Goal: Find specific page/section: Find specific page/section

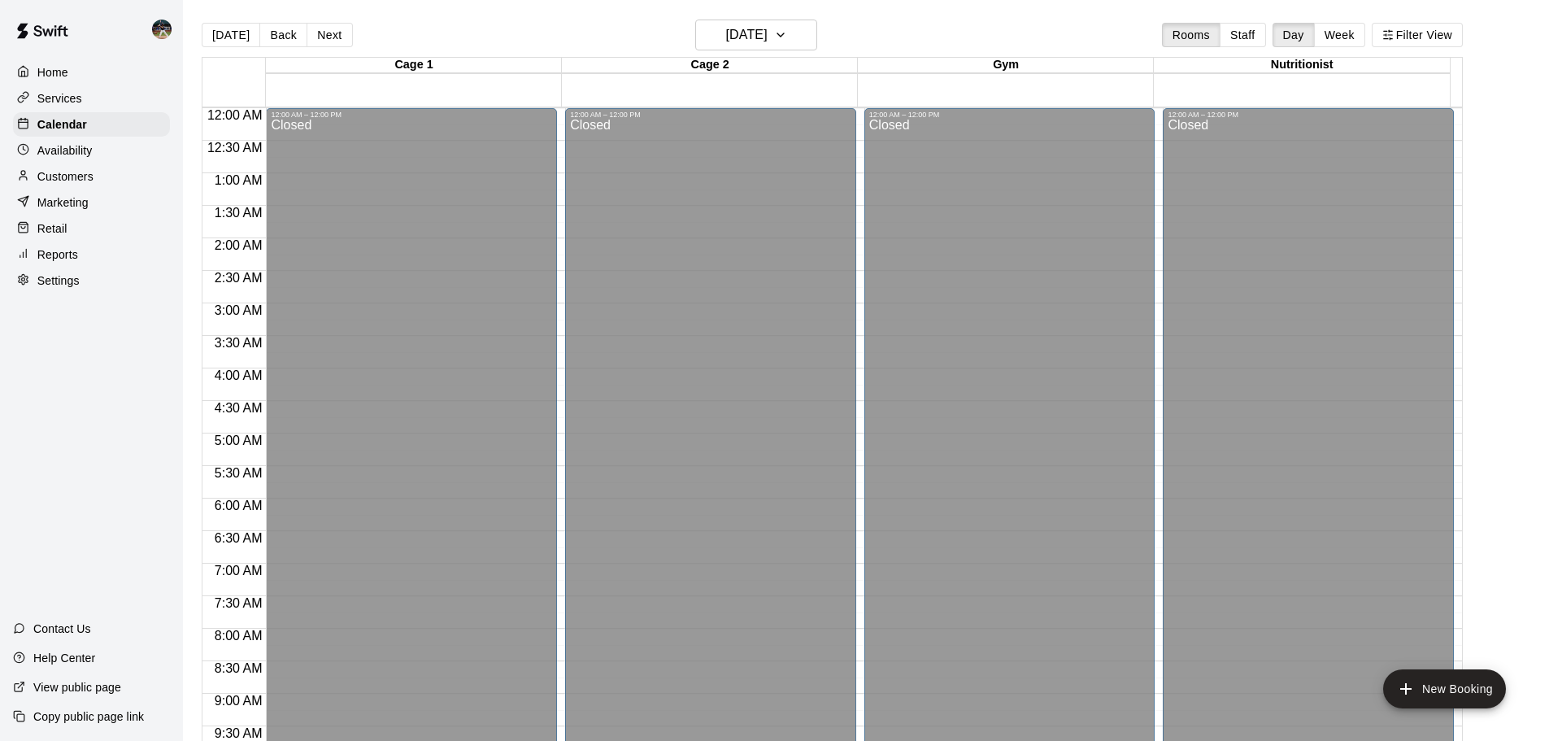
scroll to position [749, 0]
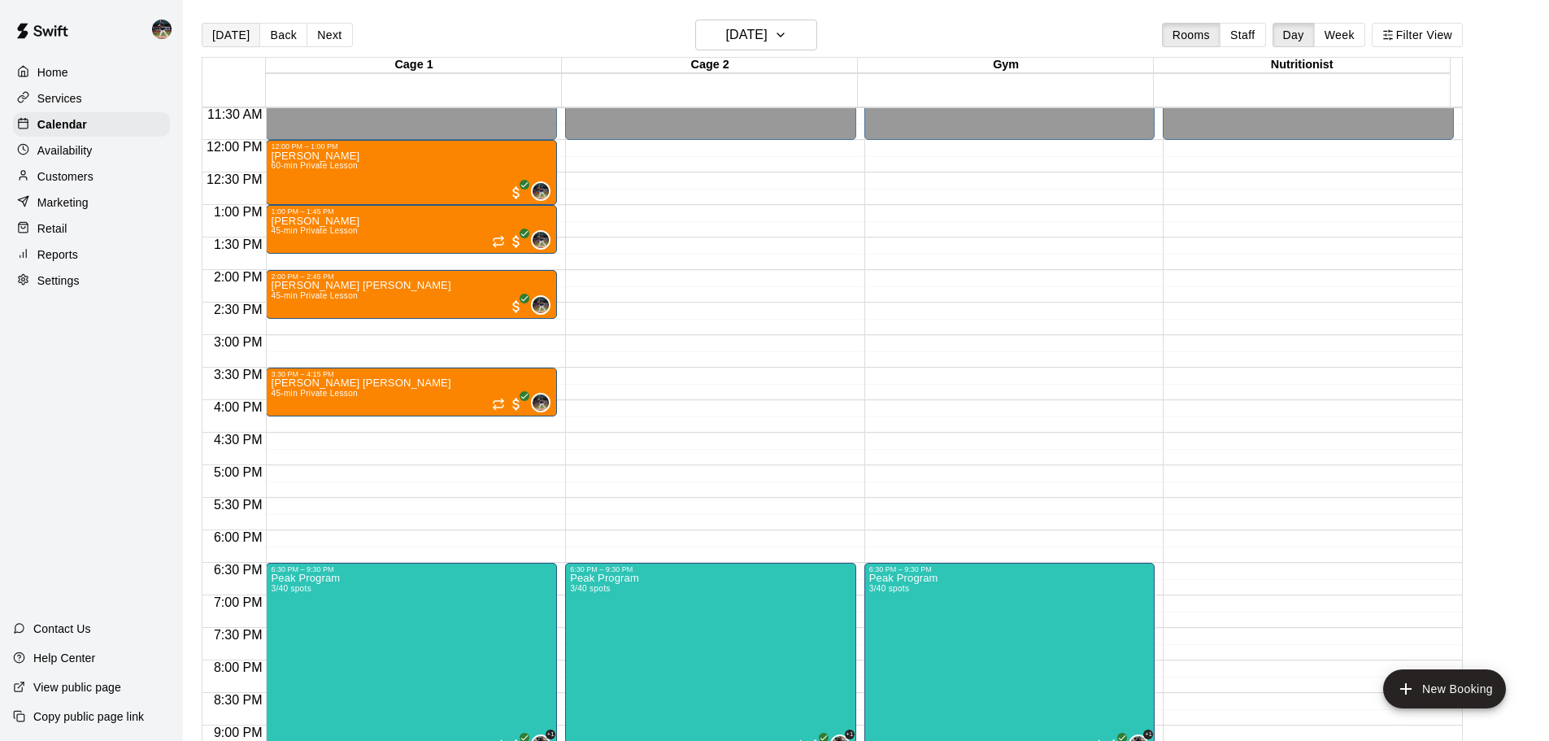
click at [227, 38] on button "[DATE]" at bounding box center [231, 35] width 59 height 24
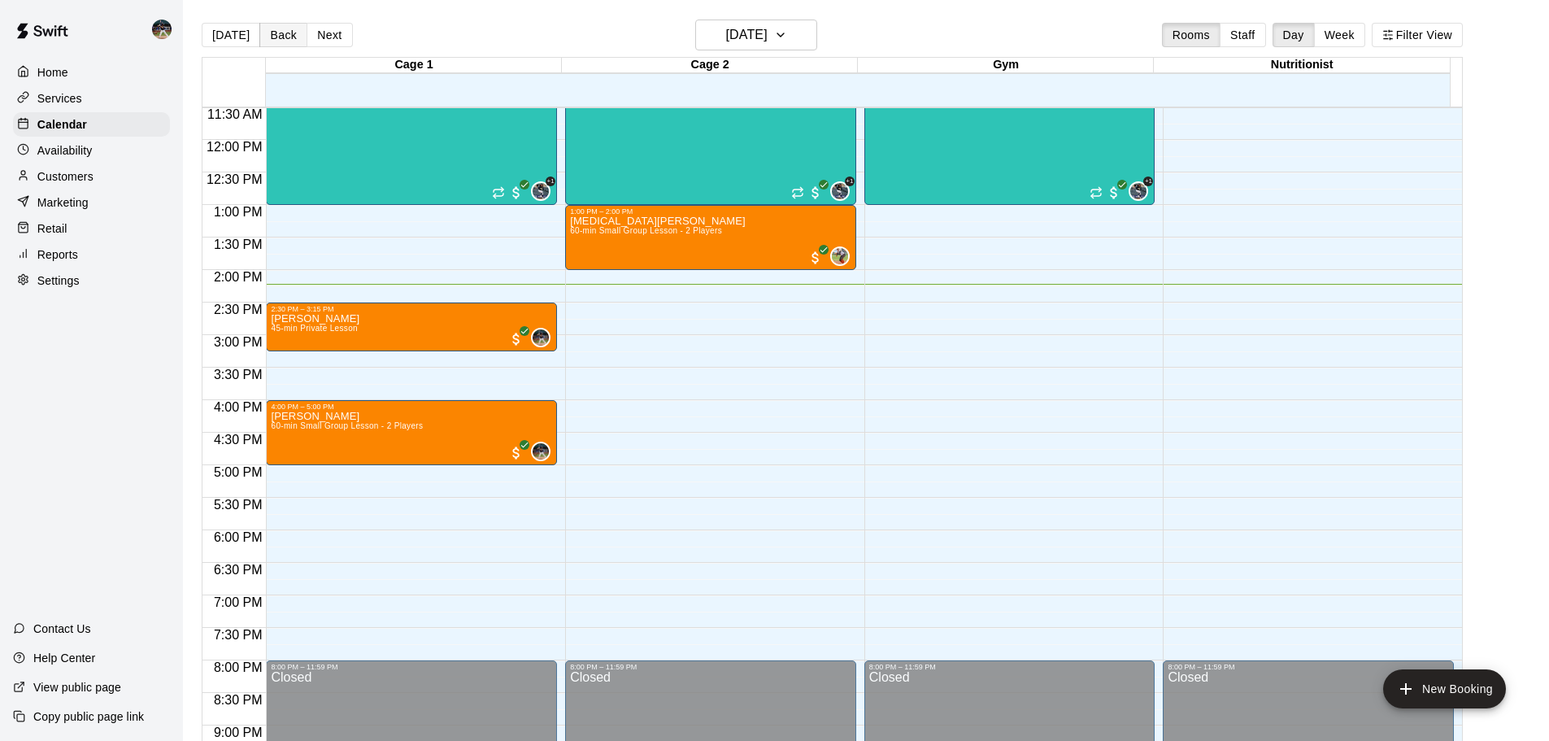
click at [269, 33] on button "Back" at bounding box center [283, 35] width 48 height 24
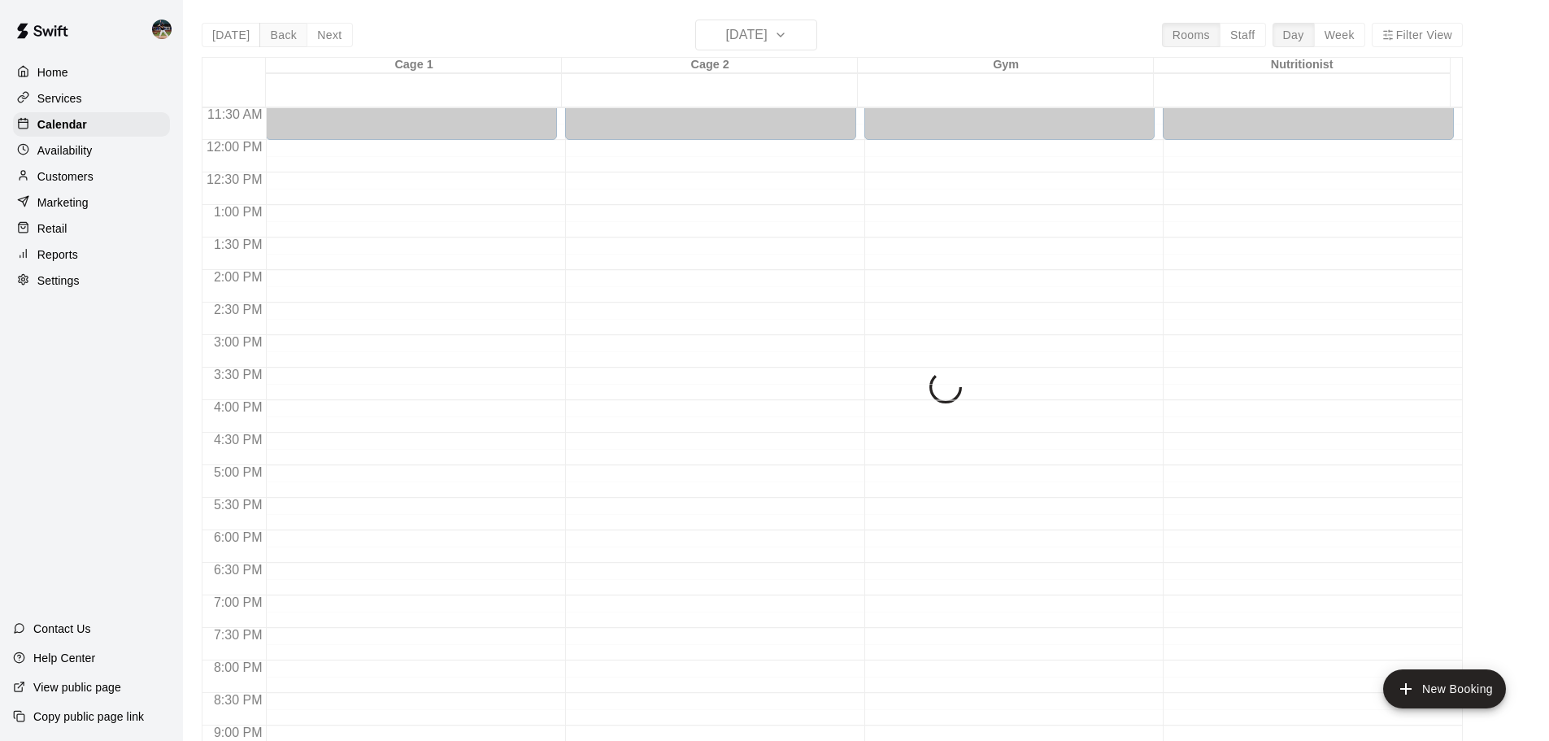
click at [269, 33] on button "Back" at bounding box center [283, 35] width 48 height 24
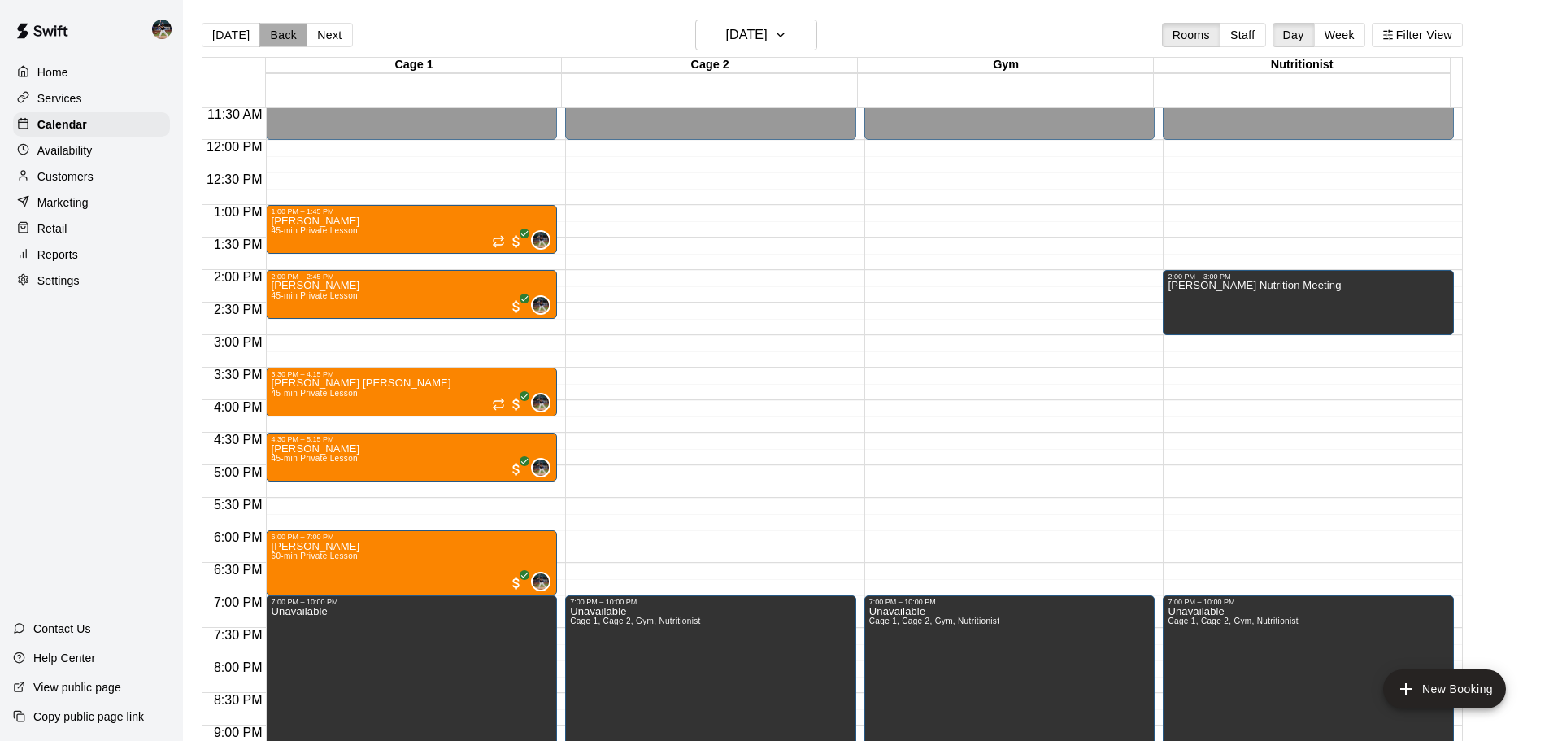
click at [270, 35] on button "Back" at bounding box center [283, 35] width 48 height 24
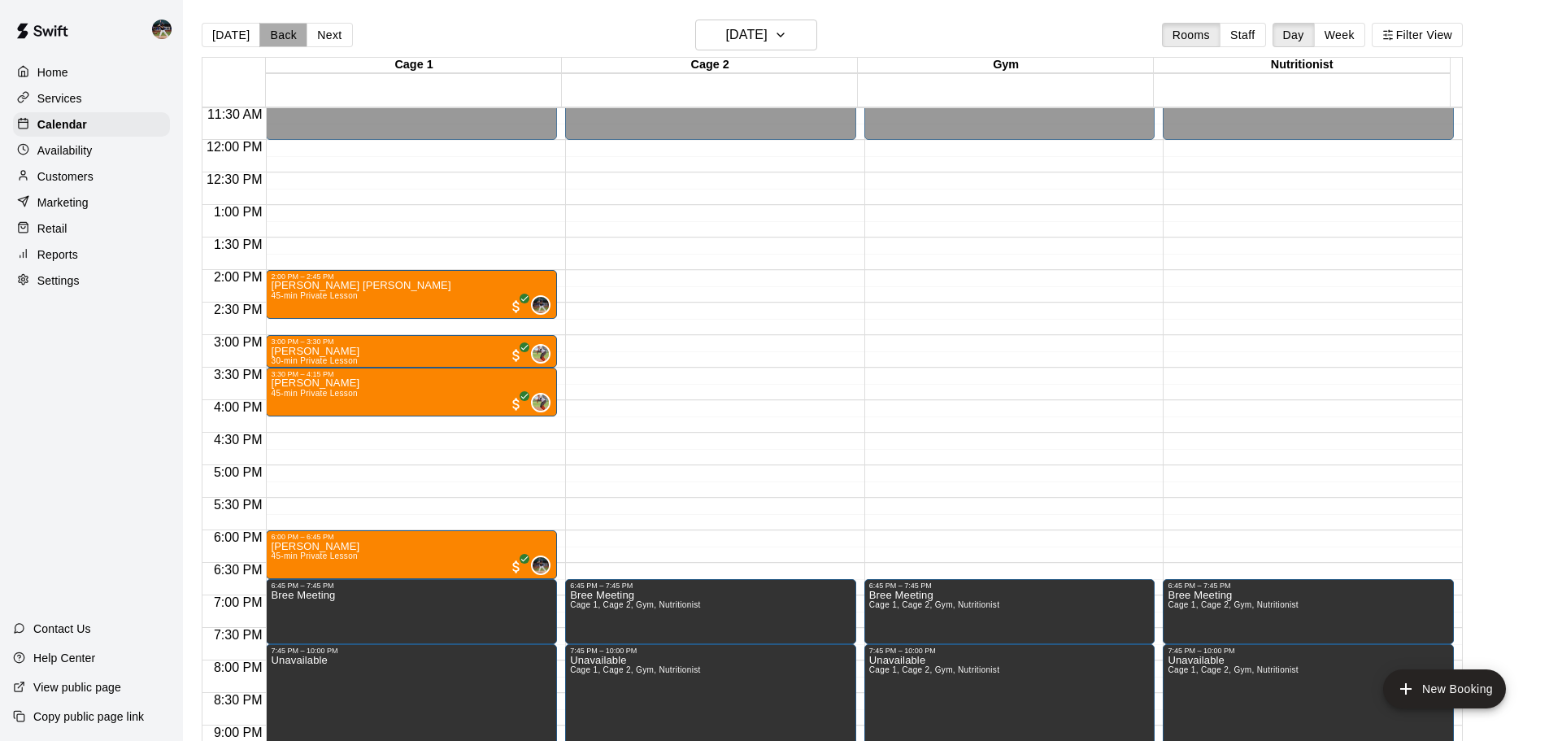
click at [270, 35] on button "Back" at bounding box center [283, 35] width 48 height 24
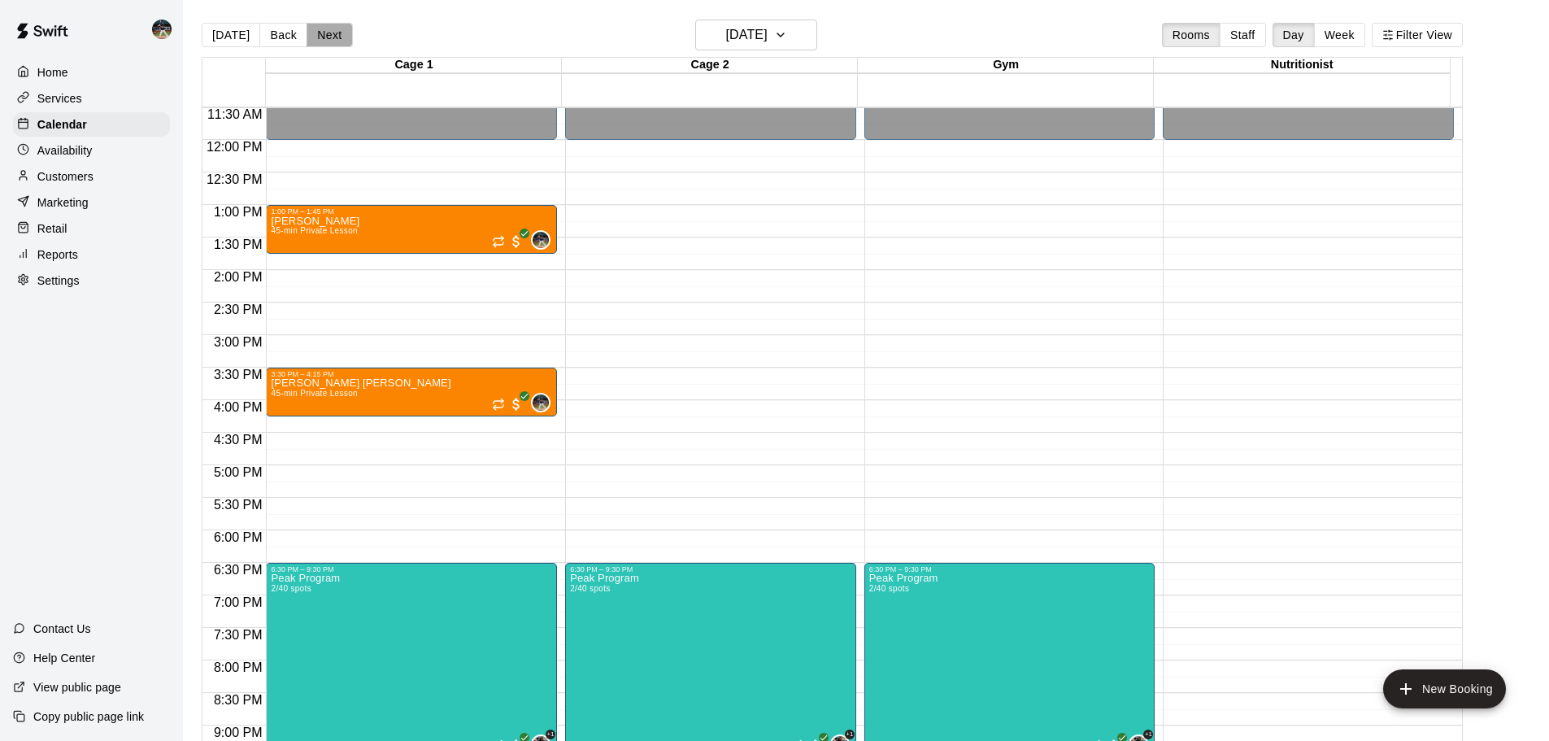
click at [330, 38] on button "Next" at bounding box center [330, 35] width 46 height 24
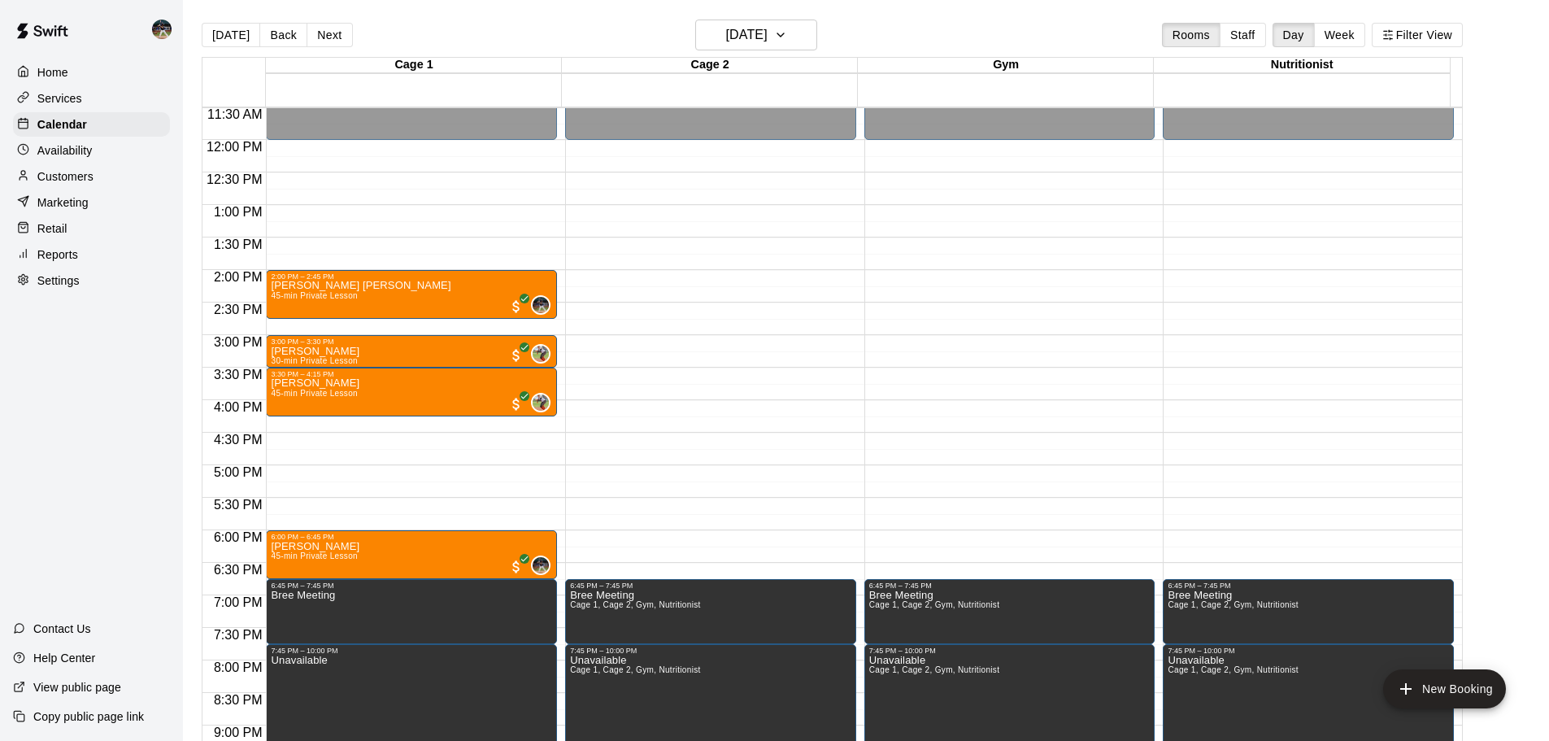
drag, startPoint x: 316, startPoint y: 41, endPoint x: 371, endPoint y: 27, distance: 57.0
click at [371, 27] on div "[DATE] Back [DATE][DATE] Rooms Staff Day Week Filter View" at bounding box center [832, 38] width 1261 height 37
click at [288, 34] on button "Back" at bounding box center [283, 35] width 48 height 24
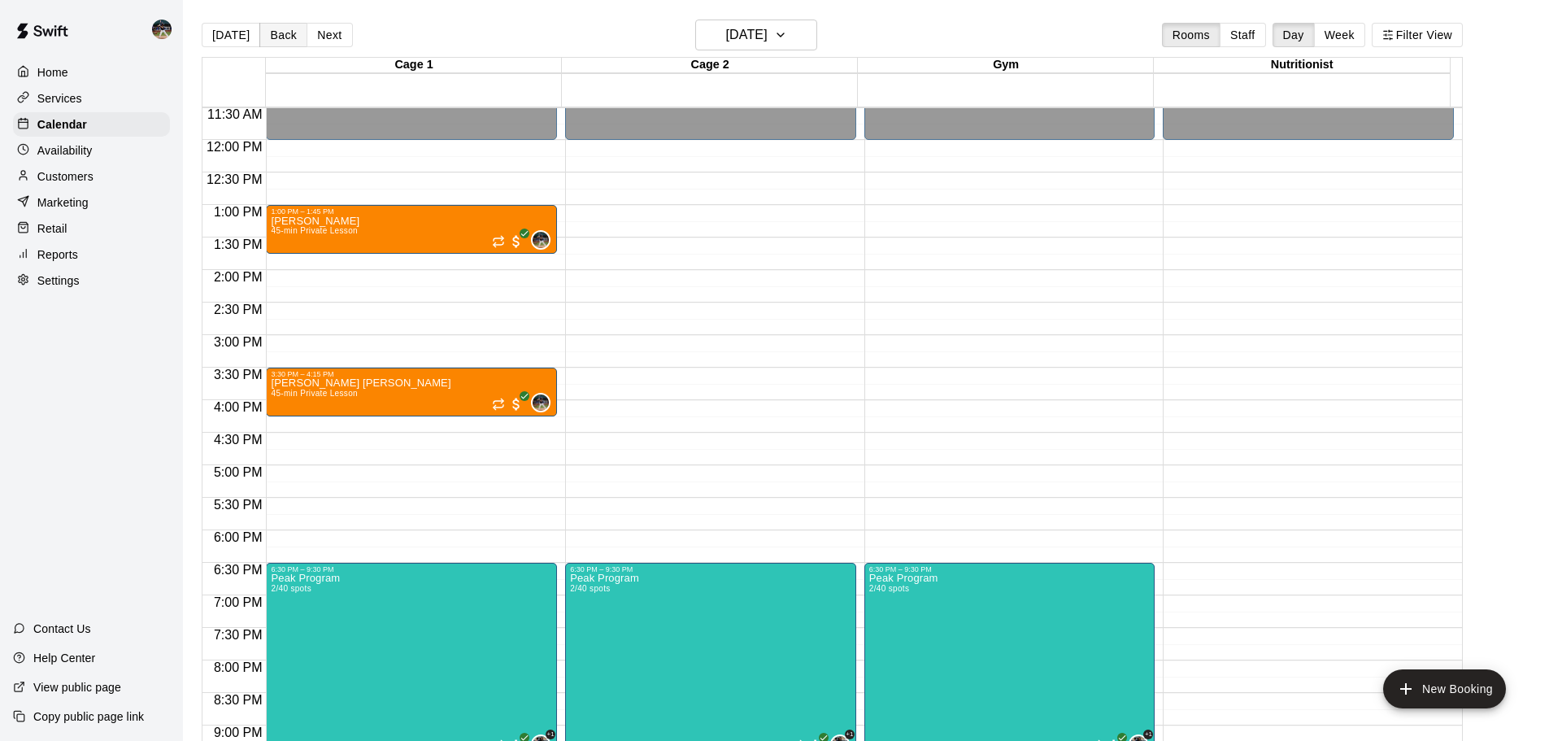
click at [288, 34] on button "Back" at bounding box center [283, 35] width 48 height 24
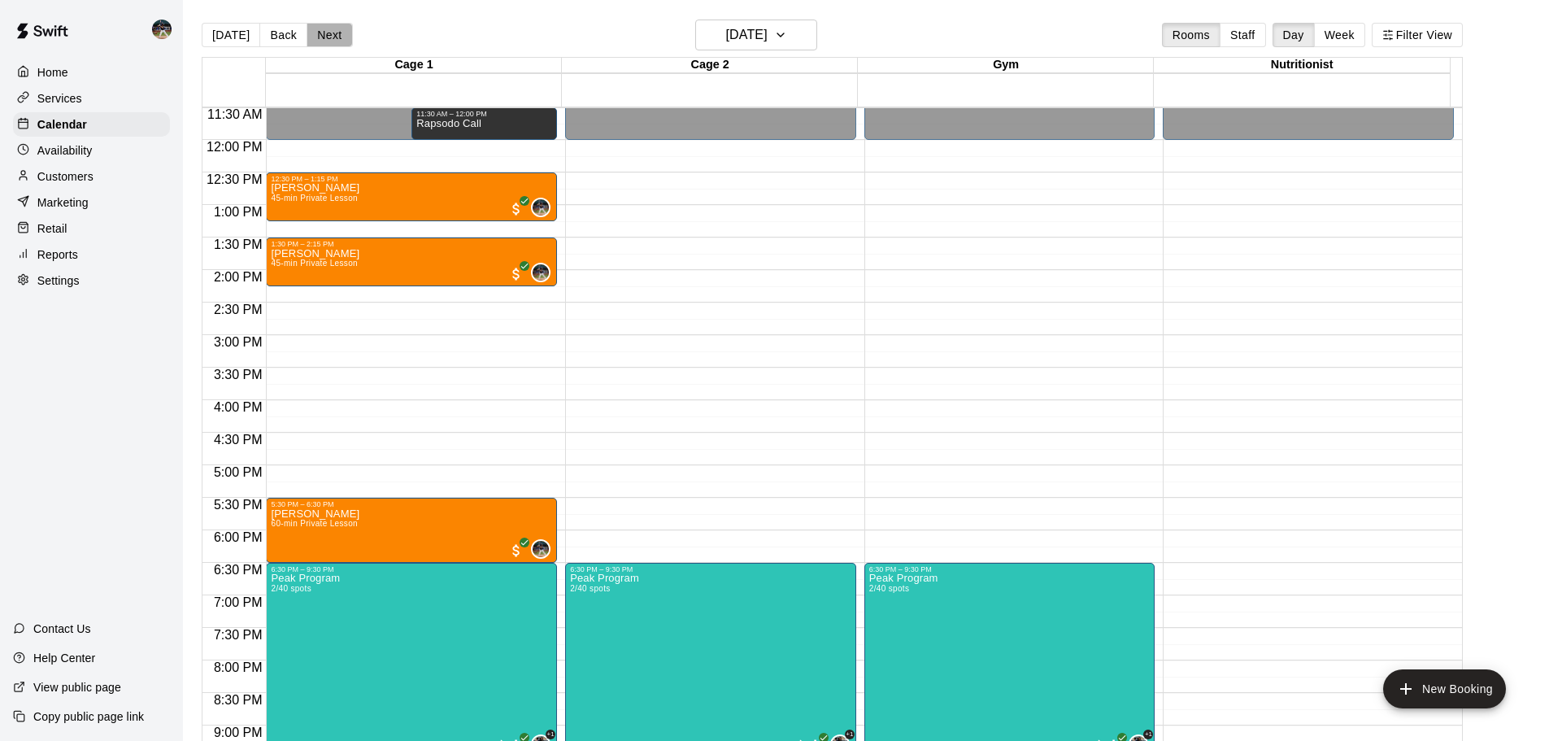
click at [315, 35] on button "Next" at bounding box center [330, 35] width 46 height 24
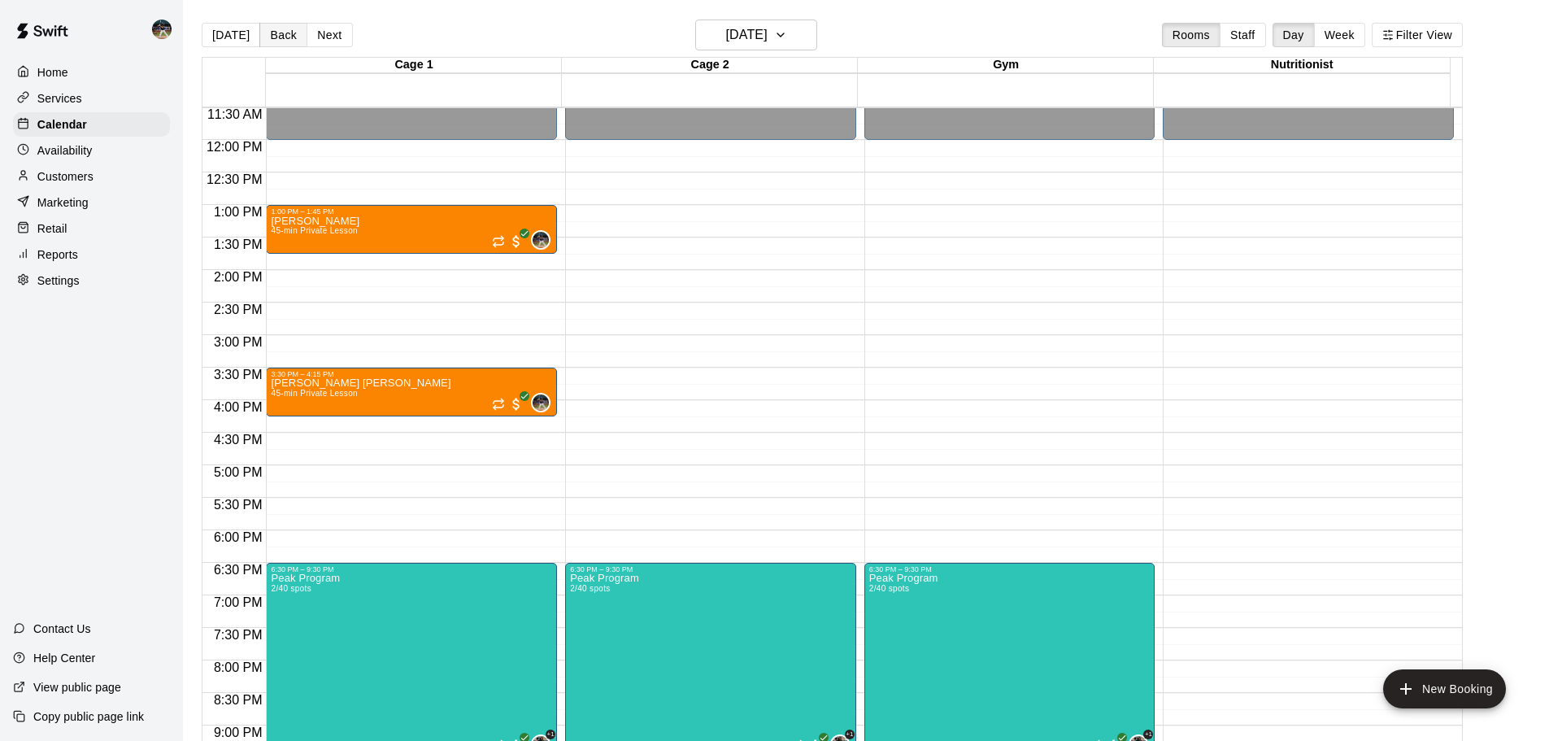
click at [294, 40] on button "Back" at bounding box center [283, 35] width 48 height 24
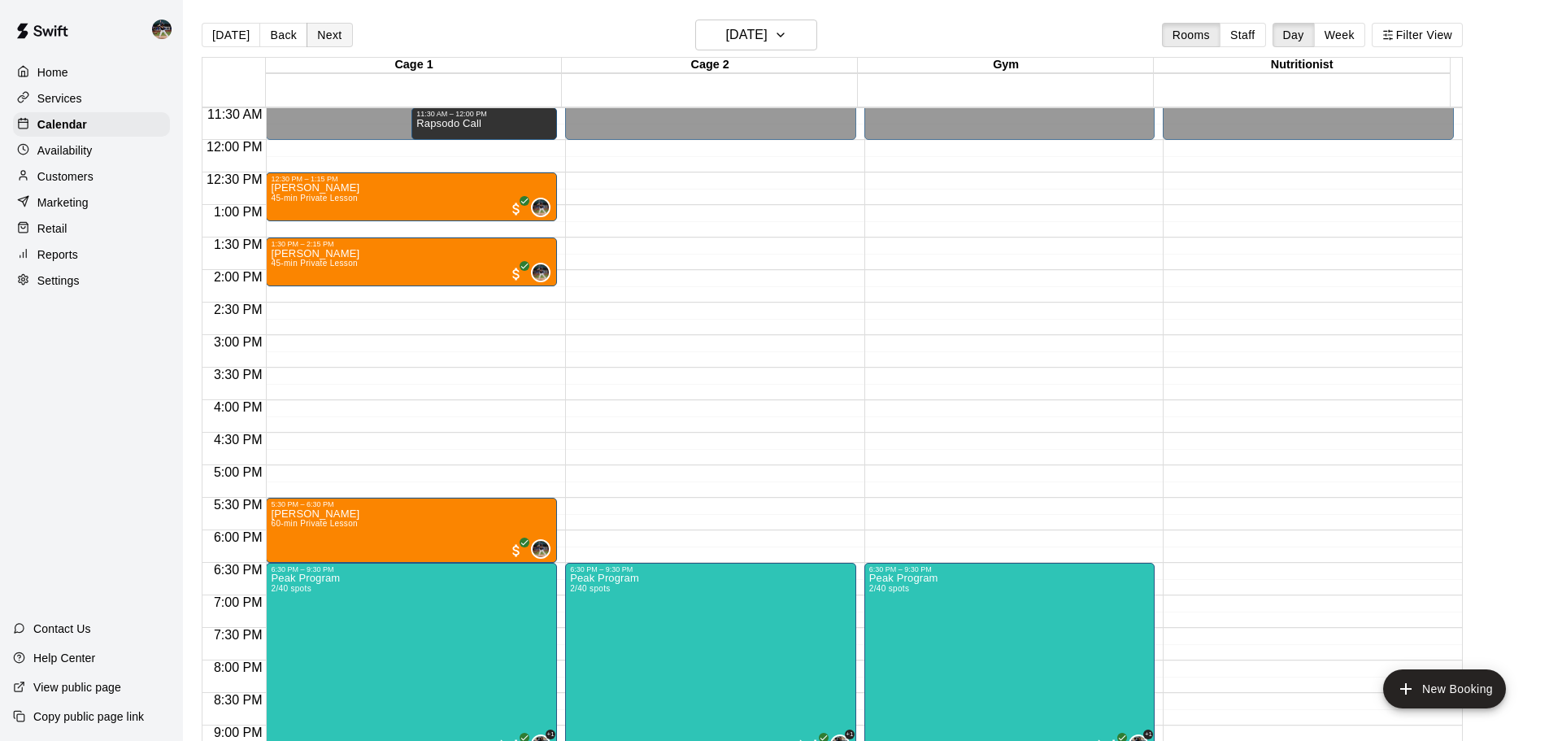
click at [307, 38] on button "Next" at bounding box center [330, 35] width 46 height 24
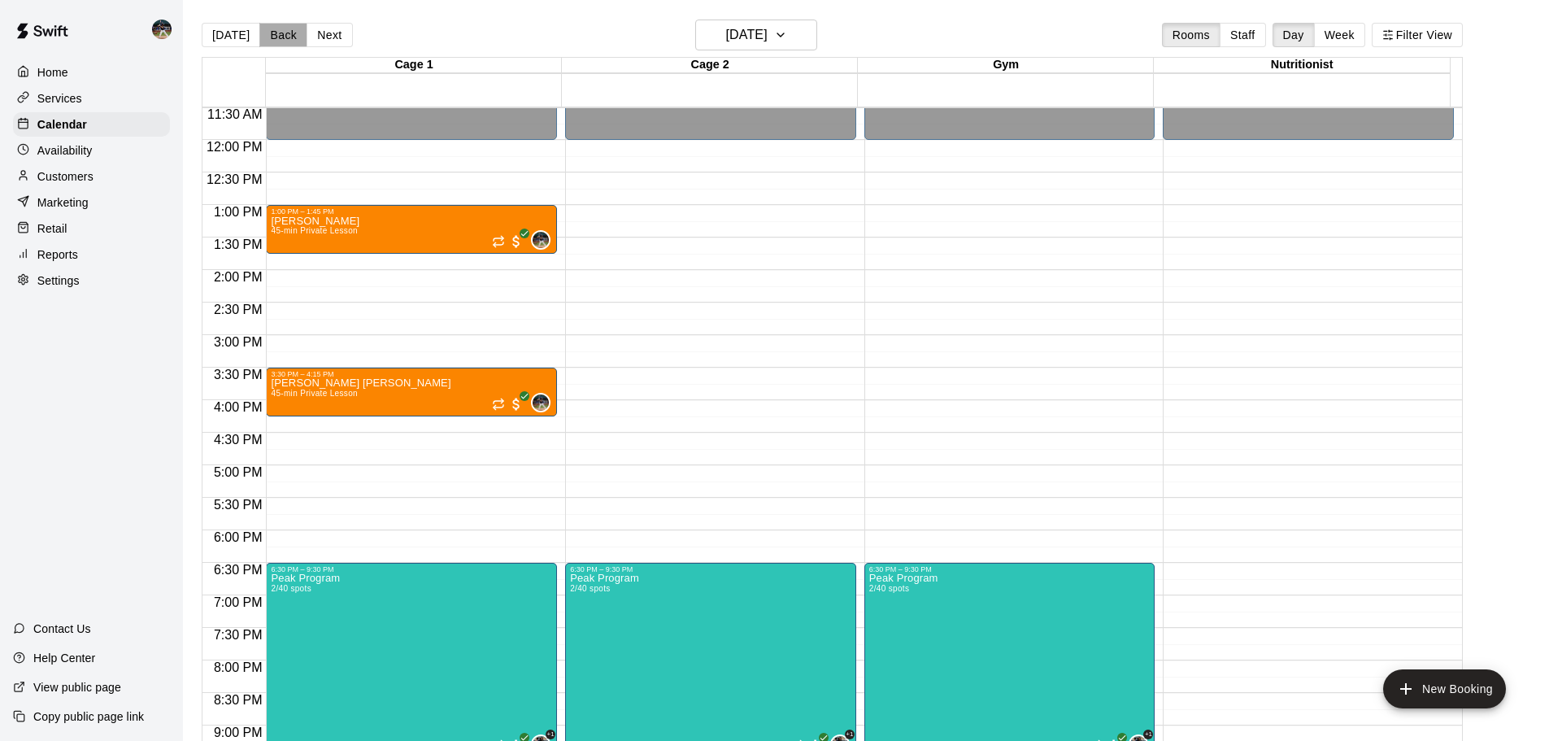
click at [289, 33] on button "Back" at bounding box center [283, 35] width 48 height 24
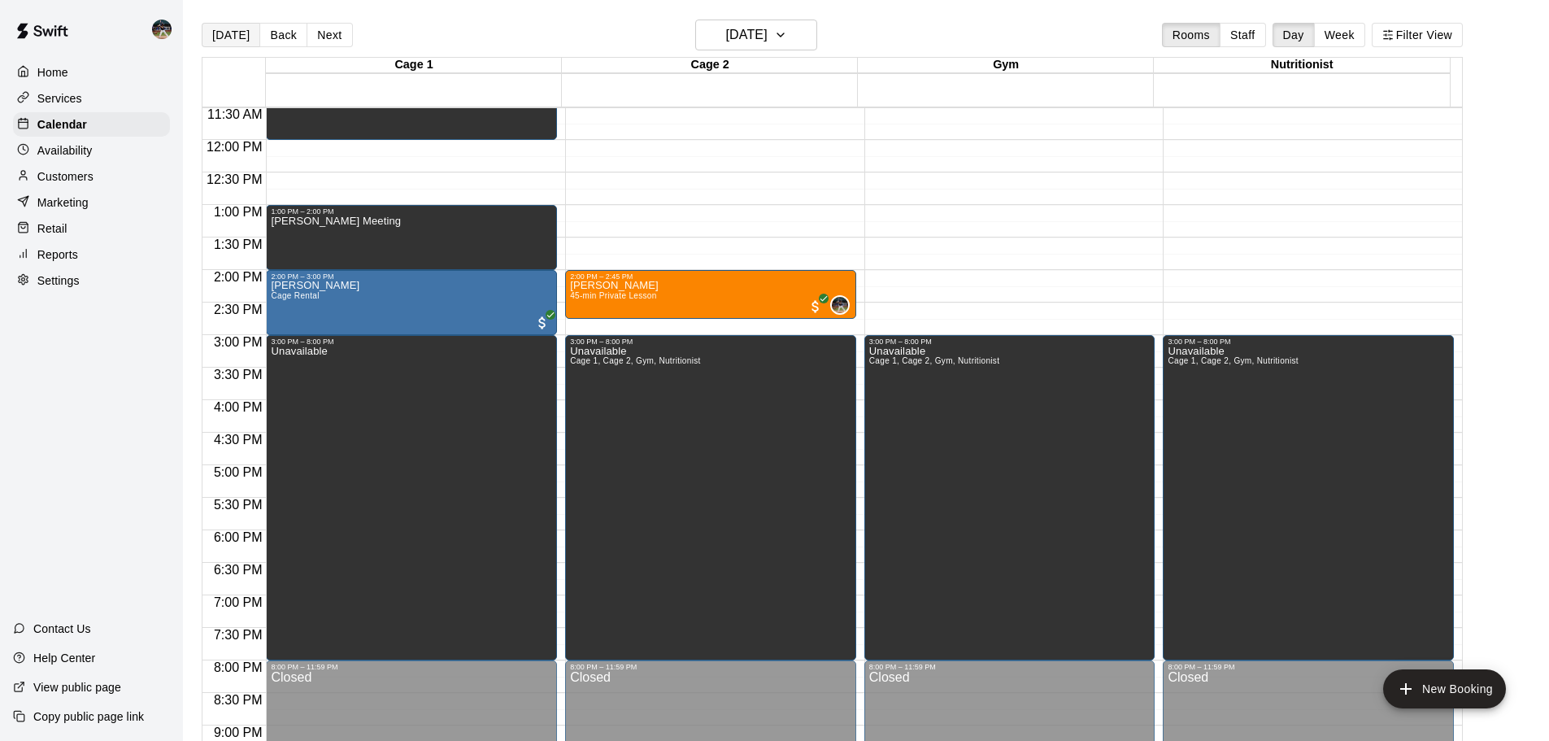
click at [231, 35] on button "[DATE]" at bounding box center [231, 35] width 59 height 24
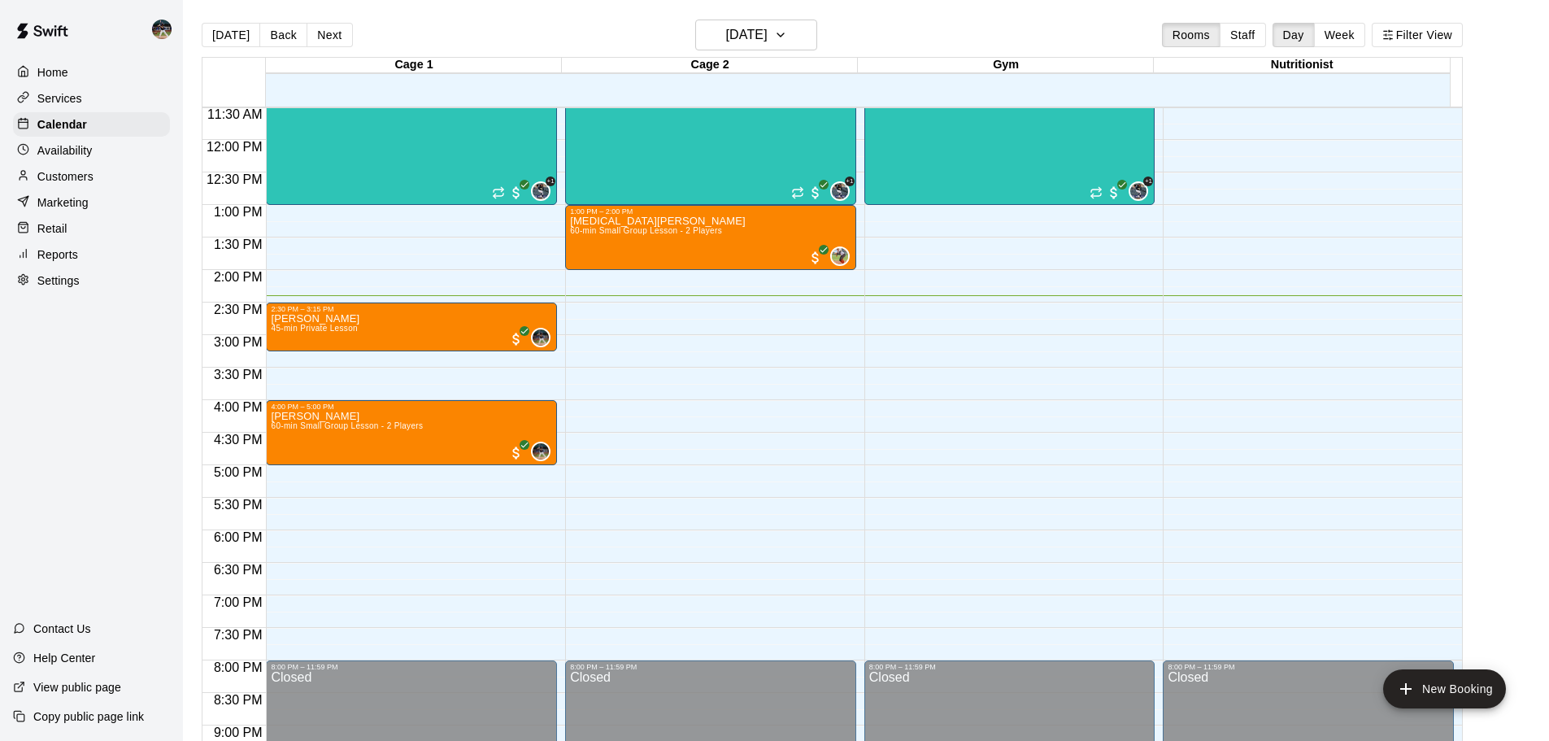
click at [138, 174] on div "Customers" at bounding box center [91, 176] width 157 height 24
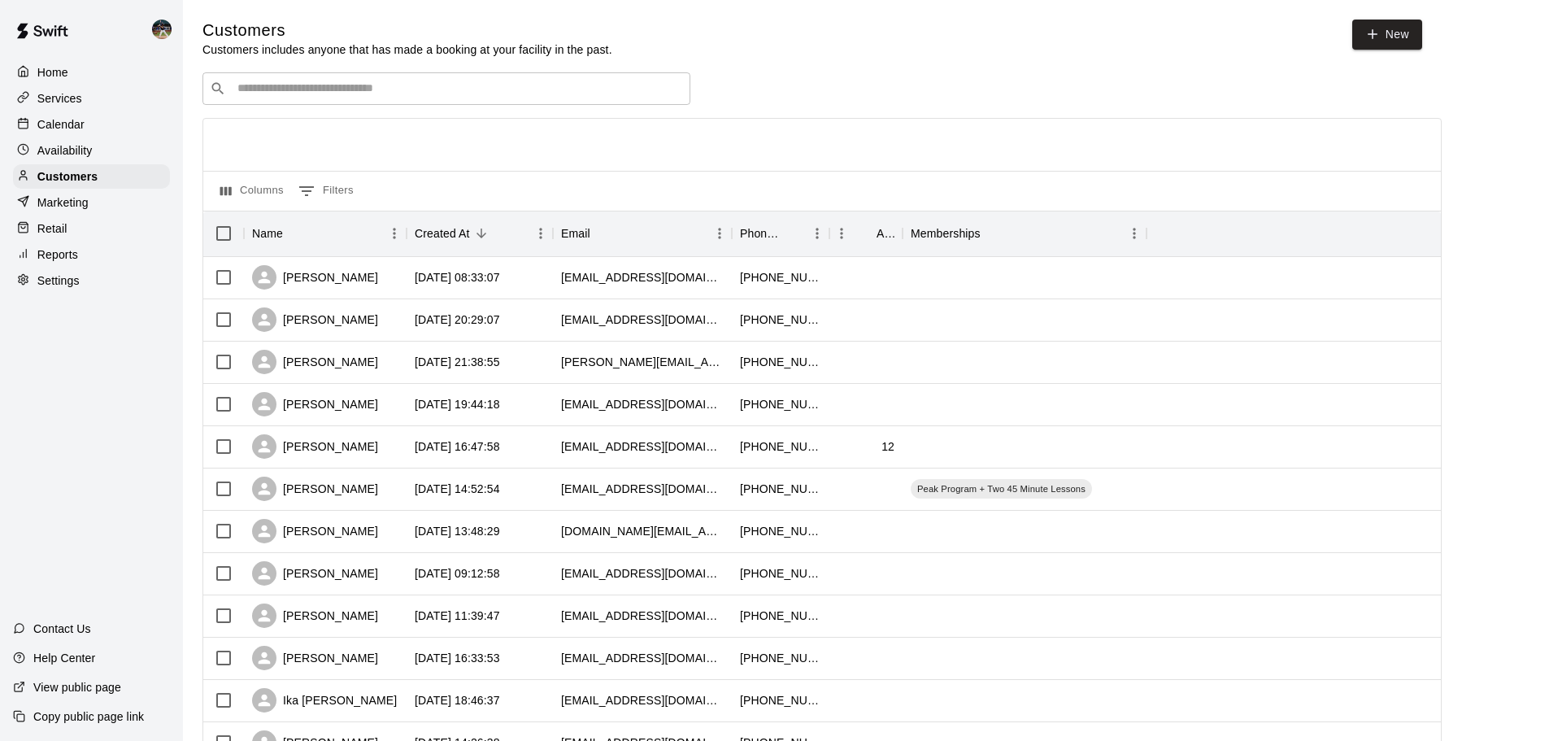
click at [409, 89] on input "Search customers by name or email" at bounding box center [458, 89] width 451 height 16
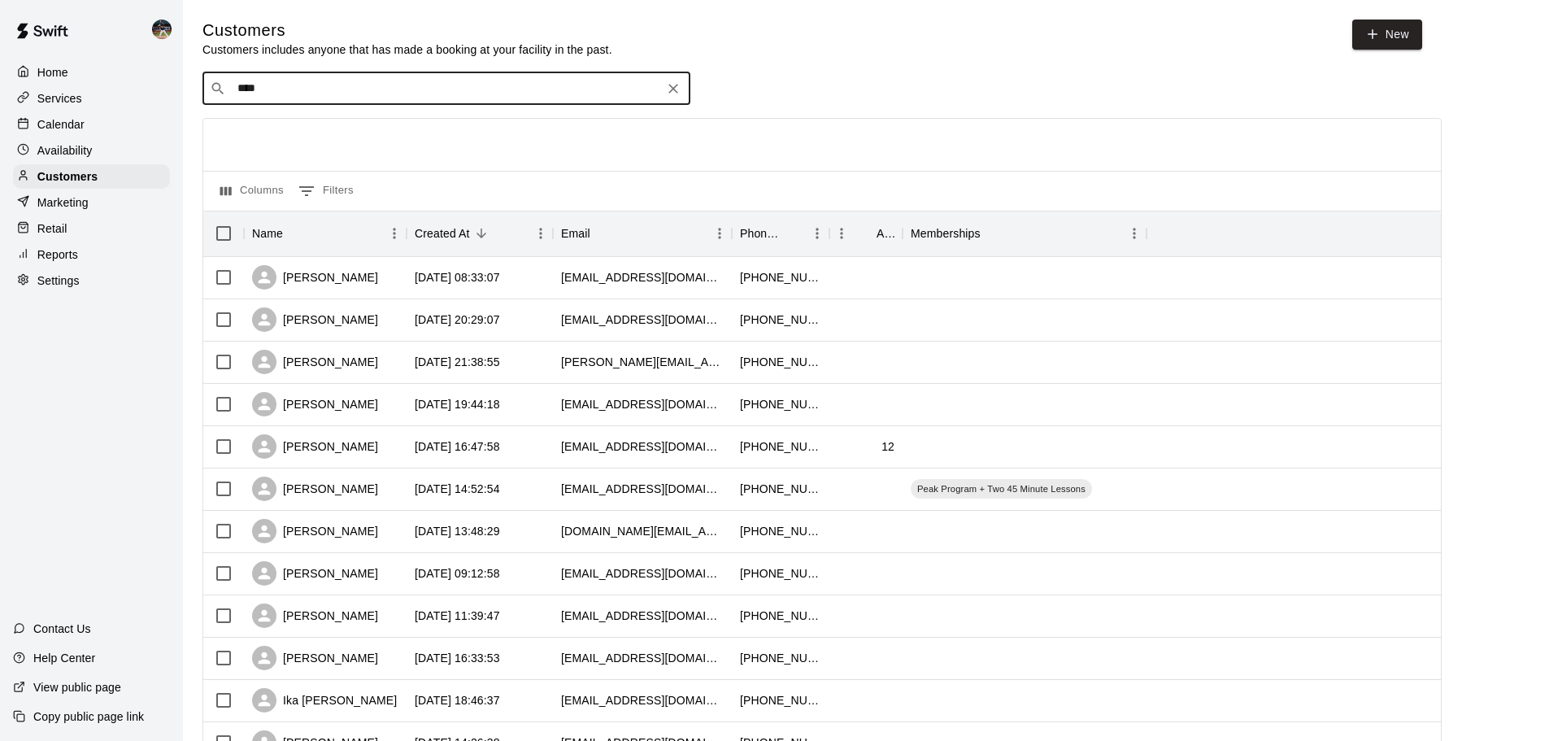
type input "*****"
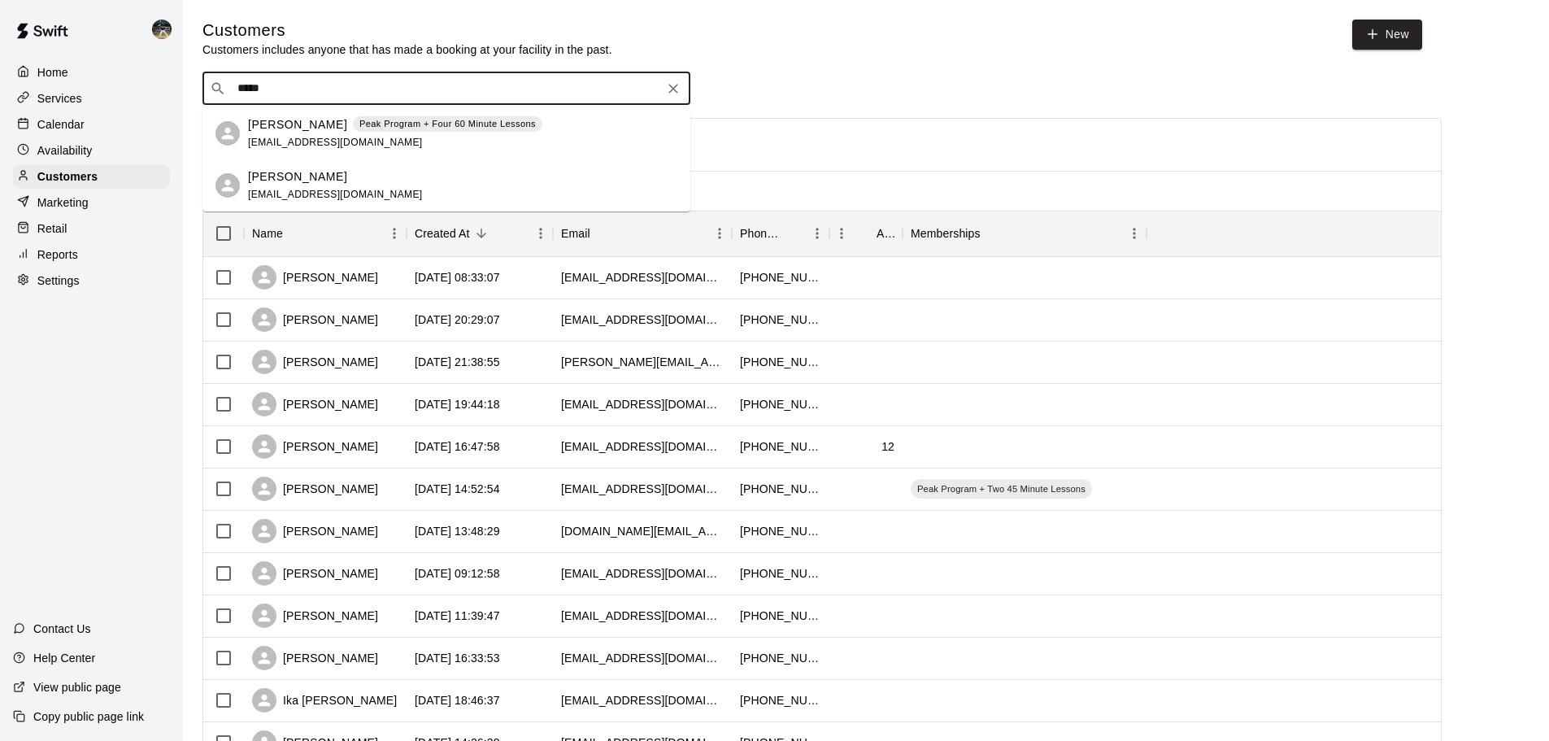
click at [376, 176] on div "[PERSON_NAME] [PERSON_NAME][EMAIL_ADDRESS][DOMAIN_NAME]" at bounding box center [462, 185] width 429 height 35
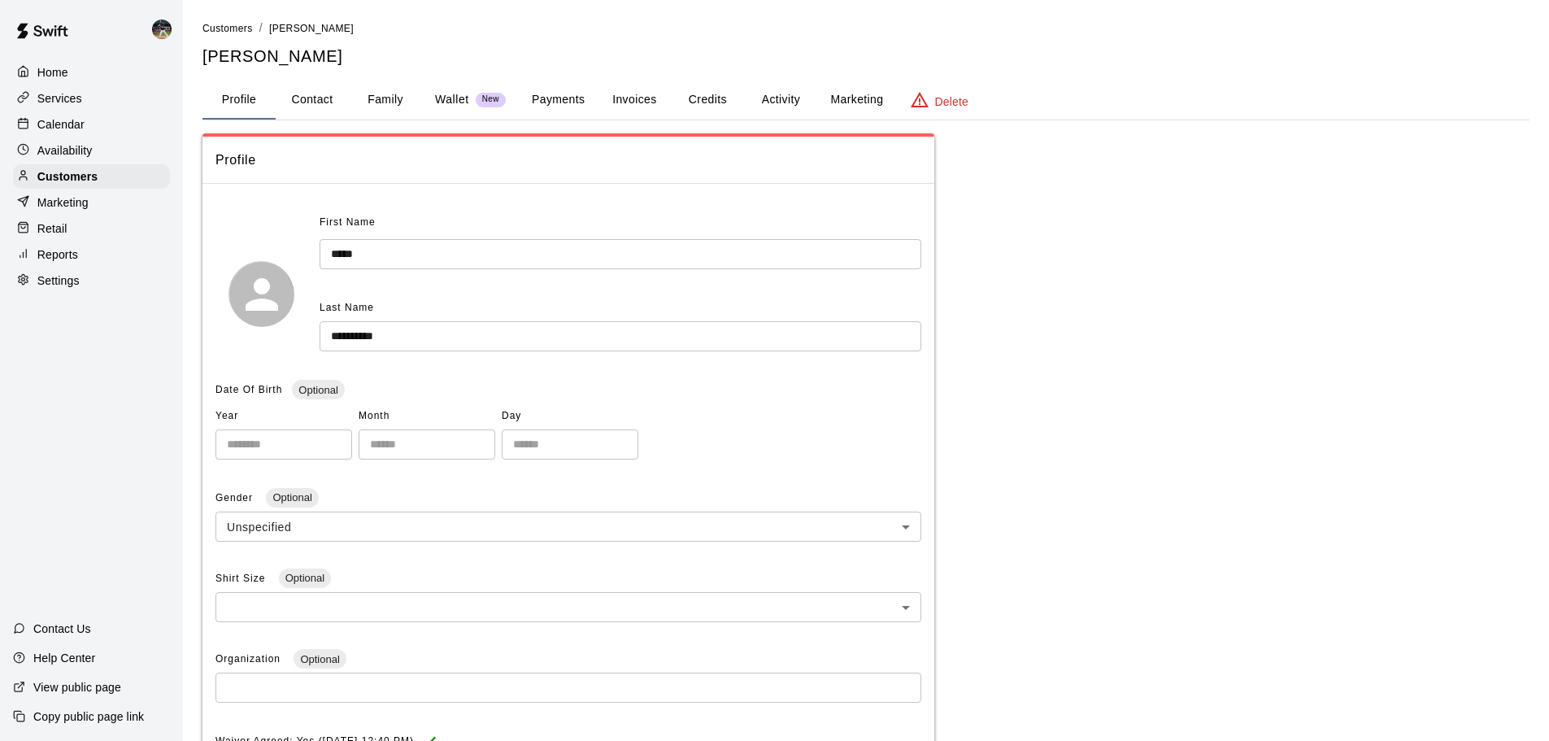
click at [390, 111] on button "Family" at bounding box center [385, 100] width 73 height 39
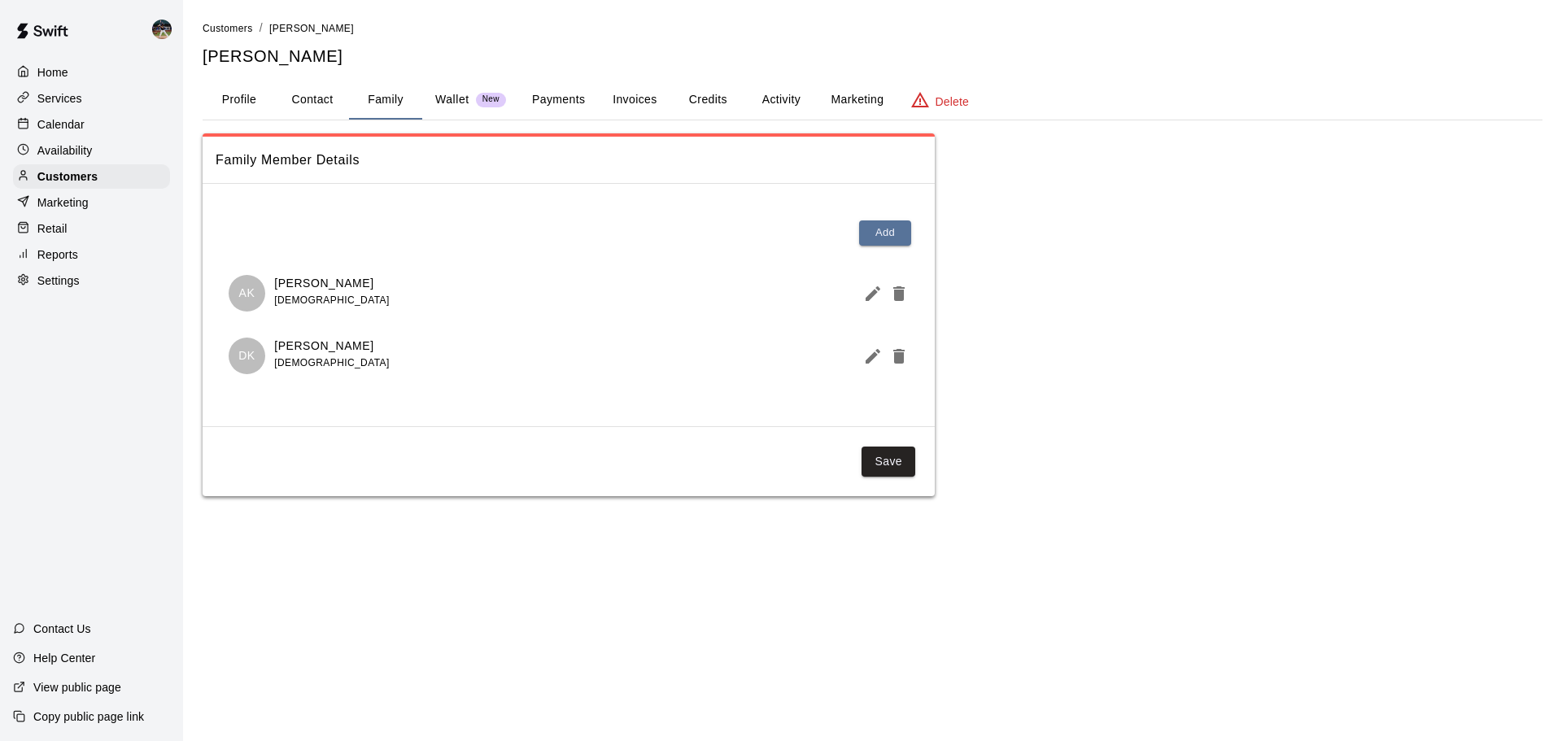
click at [87, 126] on div "Calendar" at bounding box center [91, 124] width 157 height 24
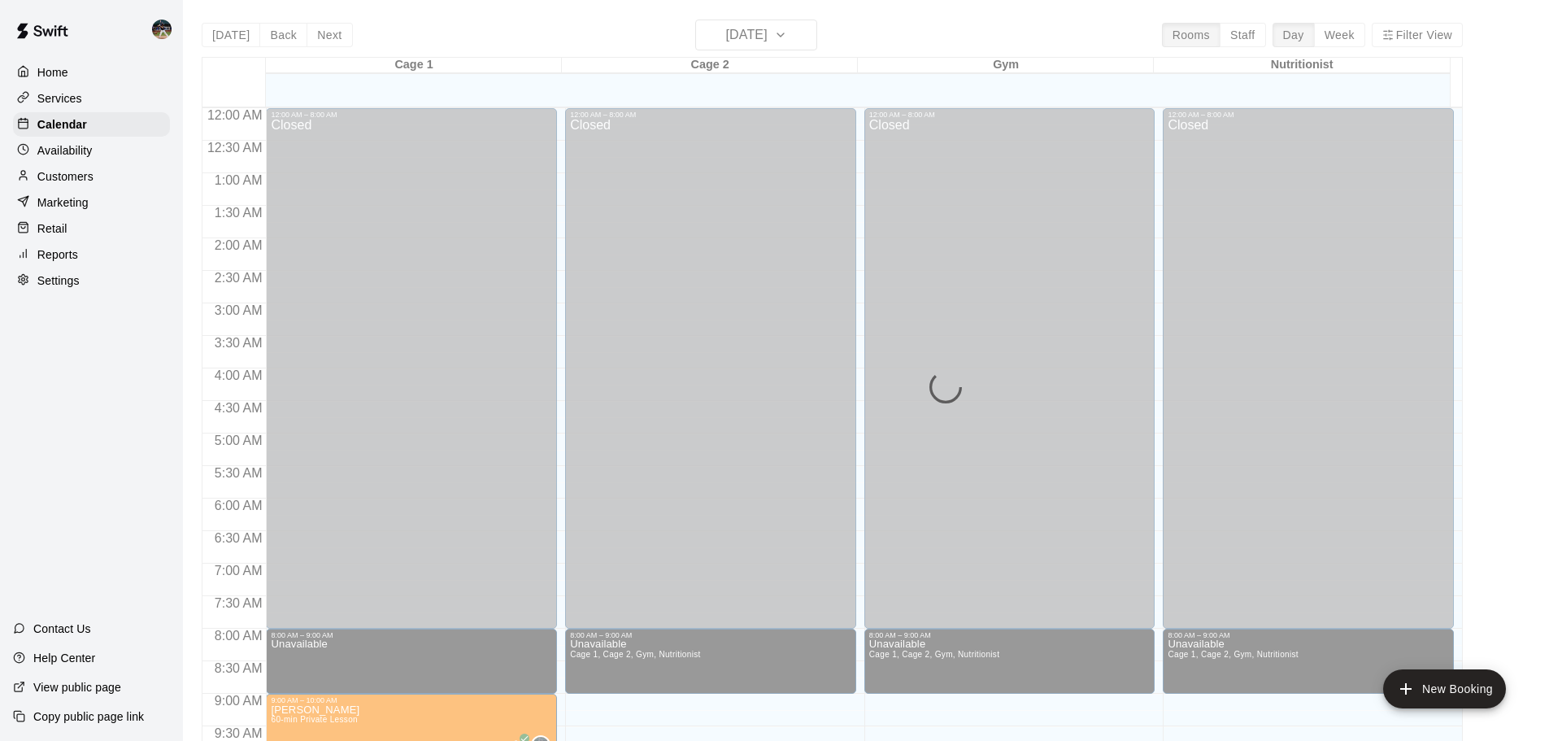
scroll to position [861, 0]
